Goal: Navigation & Orientation: Find specific page/section

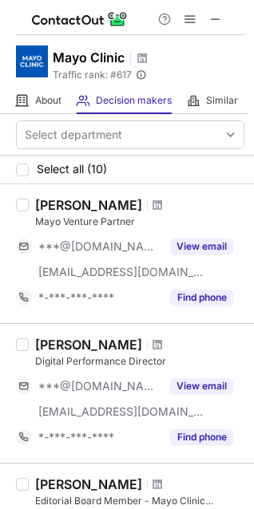
click at [32, 54] on object at bounding box center [32, 61] width 32 height 32
